Goal: Information Seeking & Learning: Learn about a topic

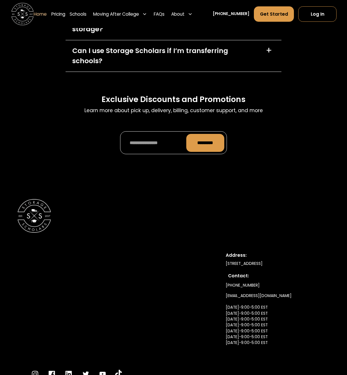
scroll to position [1773, 0]
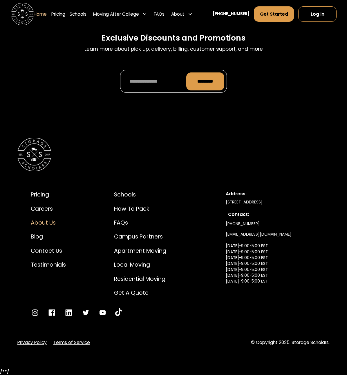
click at [47, 222] on div "About Us" at bounding box center [48, 223] width 35 height 8
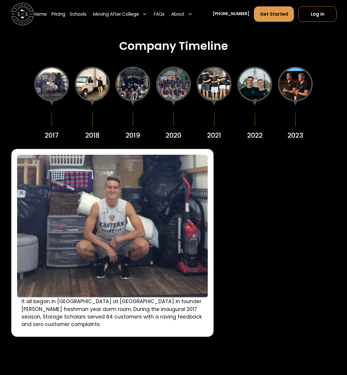
scroll to position [833, 0]
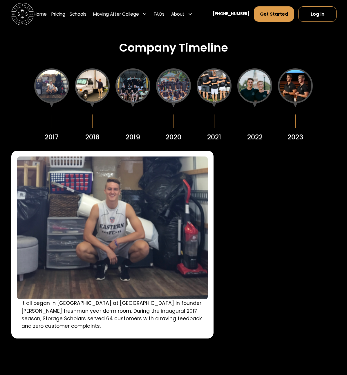
click at [50, 85] on div at bounding box center [51, 85] width 35 height 35
click at [100, 91] on div at bounding box center [92, 85] width 35 height 35
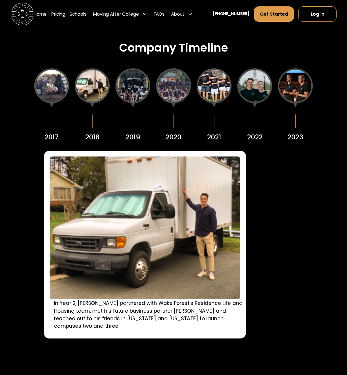
click at [135, 88] on div at bounding box center [132, 85] width 35 height 35
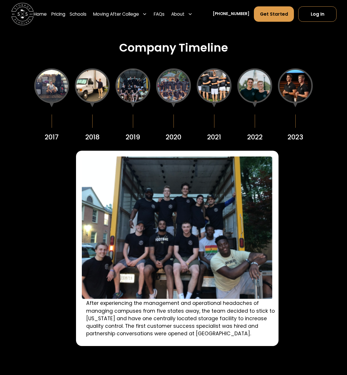
click at [170, 86] on div at bounding box center [173, 85] width 35 height 35
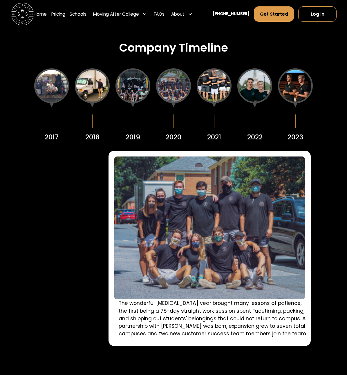
click at [205, 88] on div at bounding box center [214, 85] width 35 height 35
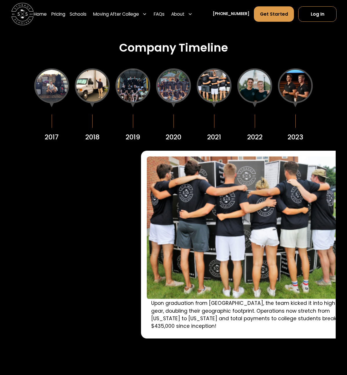
click at [249, 90] on div at bounding box center [254, 85] width 35 height 35
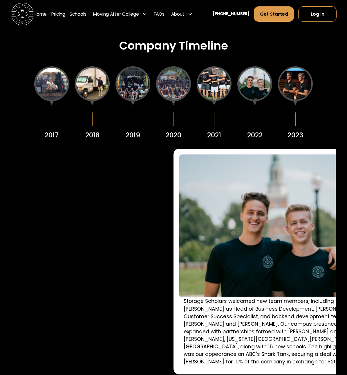
scroll to position [836, 0]
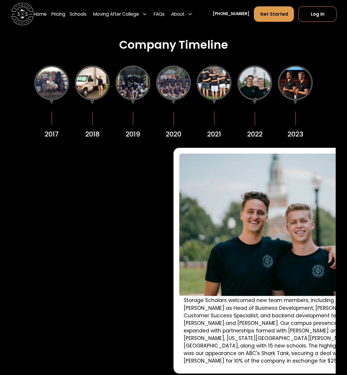
click at [296, 96] on div at bounding box center [295, 83] width 35 height 35
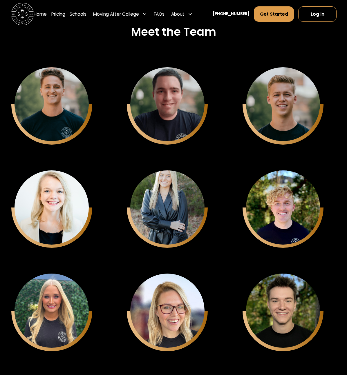
scroll to position [1617, 0]
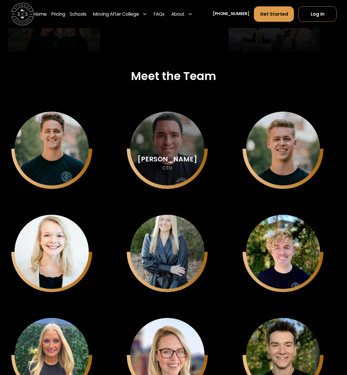
click at [89, 179] on div "[PERSON_NAME] CTO" at bounding box center [51, 149] width 74 height 74
click at [81, 162] on div "[PERSON_NAME]" at bounding box center [51, 160] width 59 height 8
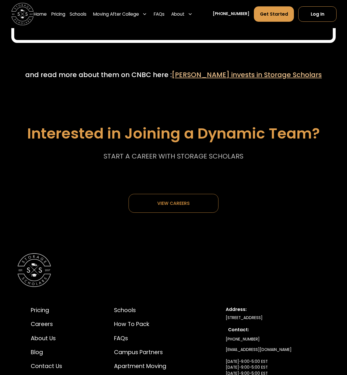
scroll to position [2934, 0]
